Goal: Find specific page/section: Find specific page/section

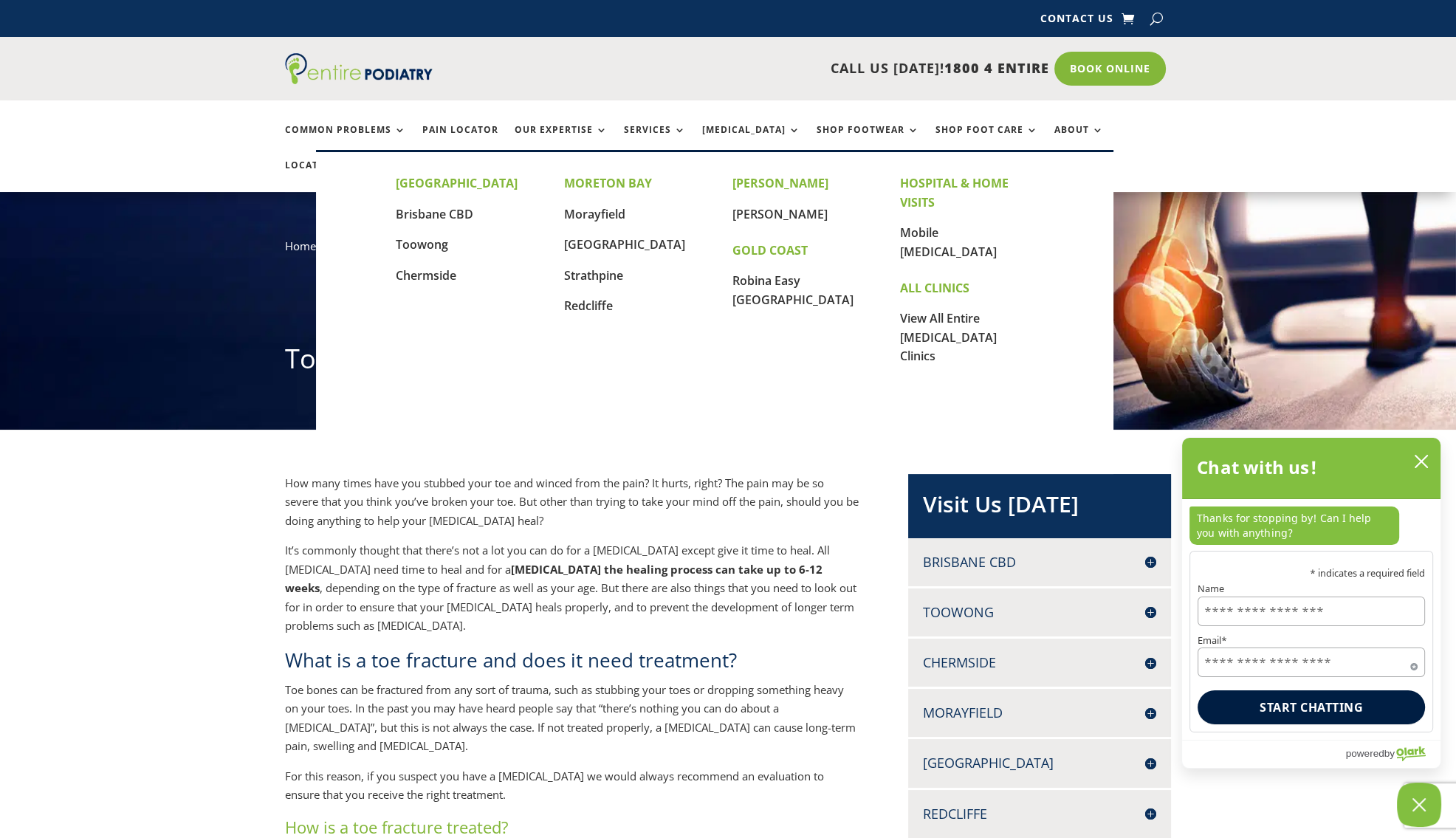
click at [359, 160] on link "Locations" at bounding box center [321, 176] width 74 height 32
